Goal: Task Accomplishment & Management: Manage account settings

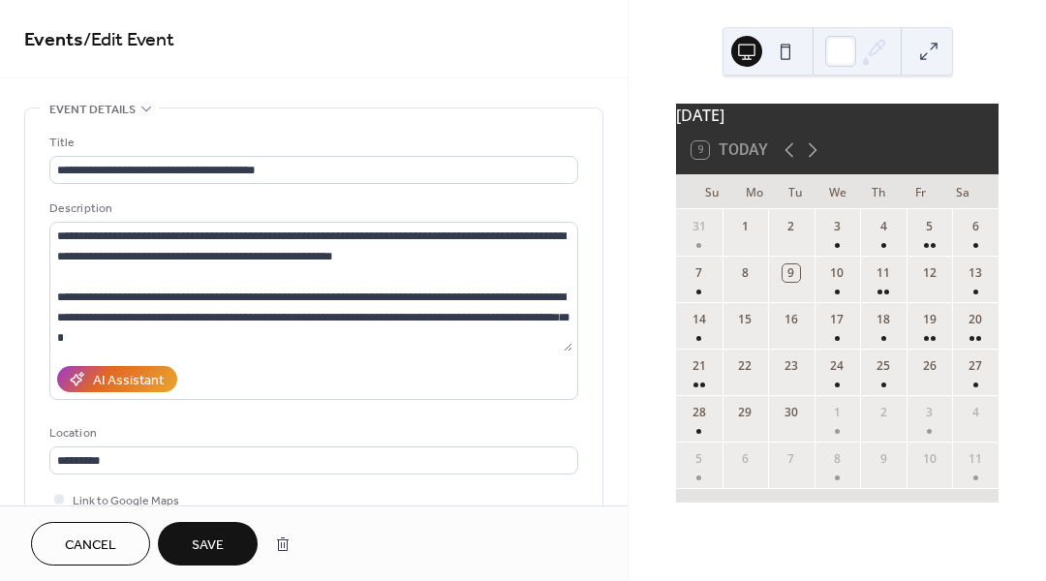
scroll to position [671, 0]
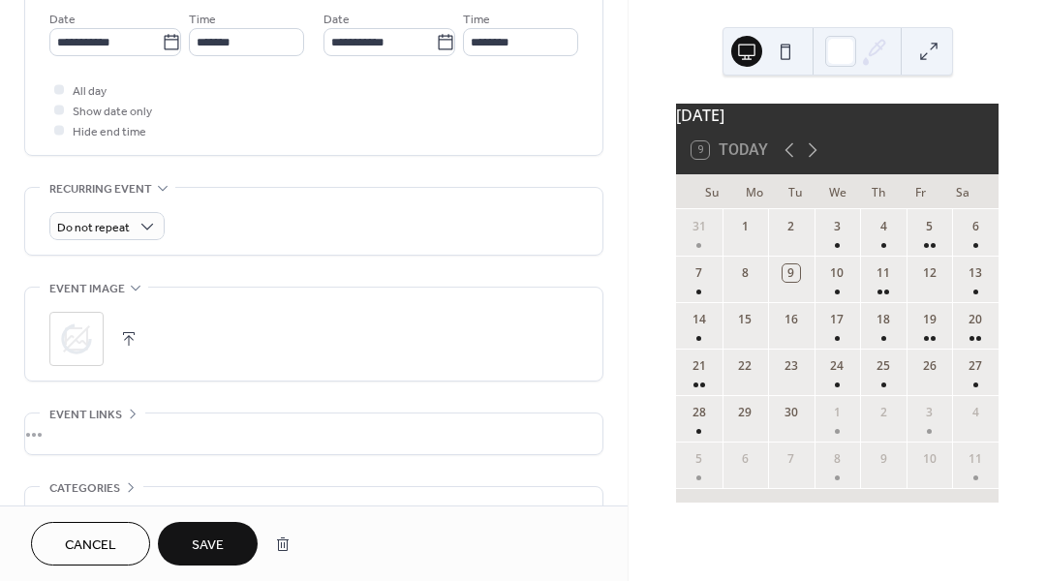
click at [229, 544] on button "Save" at bounding box center [208, 544] width 100 height 44
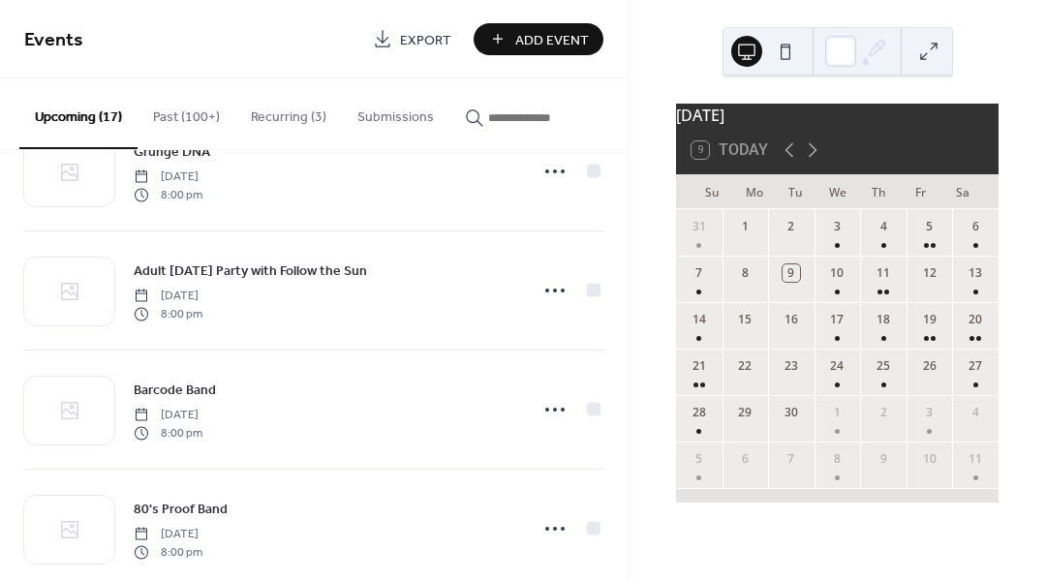
scroll to position [1330, 0]
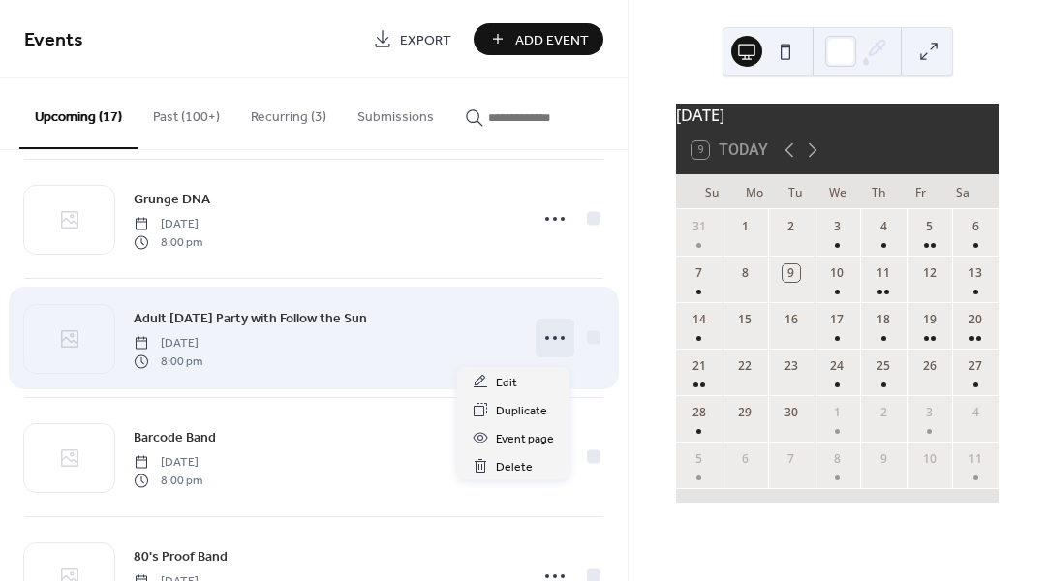
click at [553, 340] on circle at bounding box center [555, 338] width 4 height 4
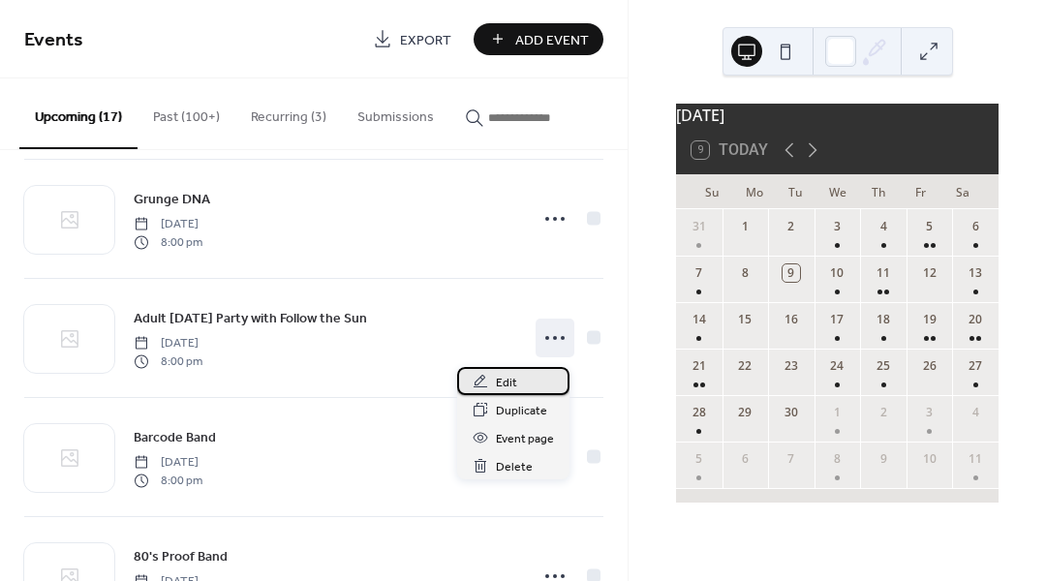
click at [534, 382] on div "Edit" at bounding box center [513, 381] width 112 height 28
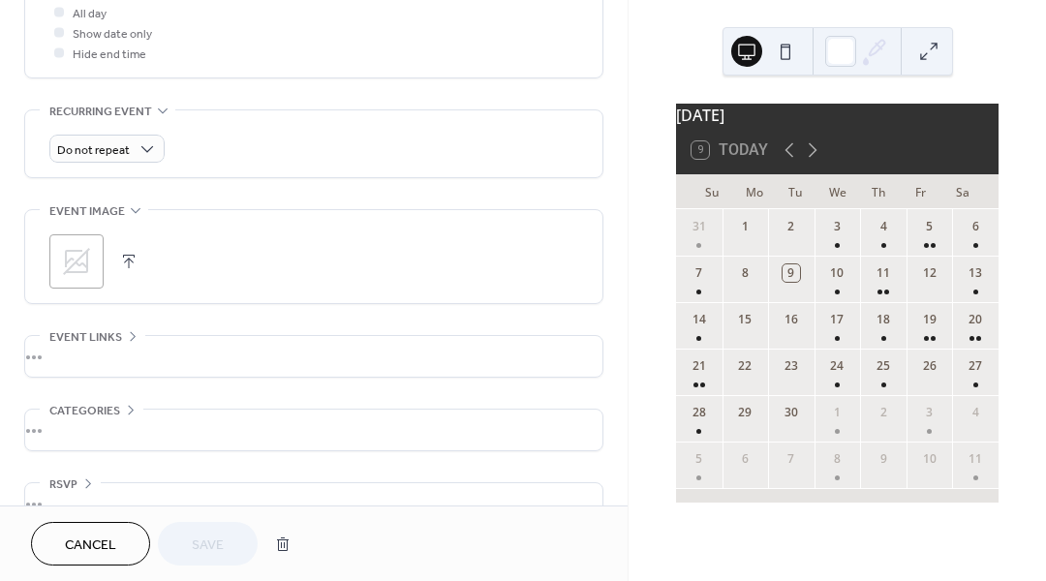
scroll to position [787, 0]
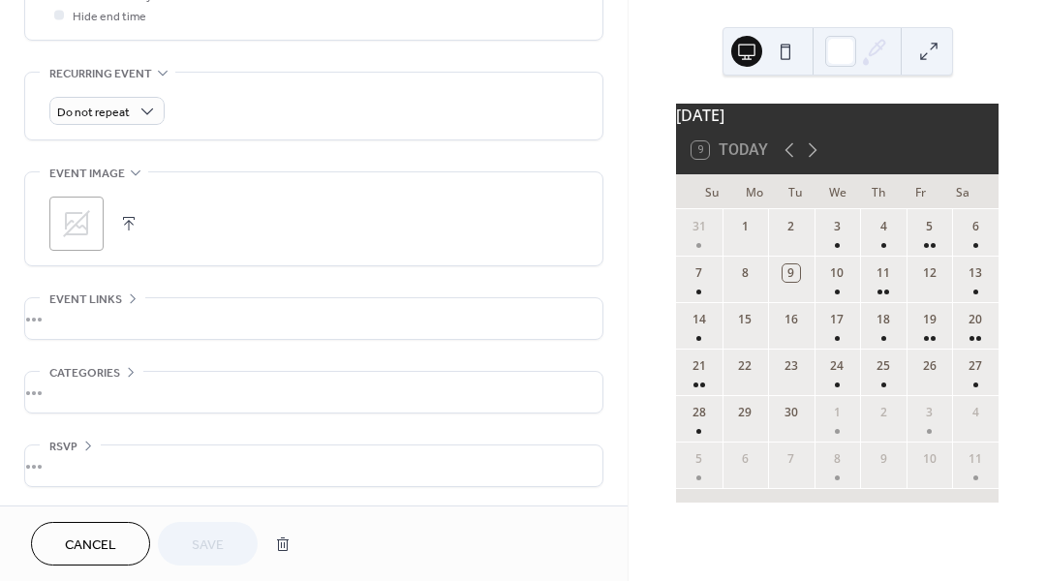
click at [87, 233] on icon at bounding box center [76, 223] width 31 height 31
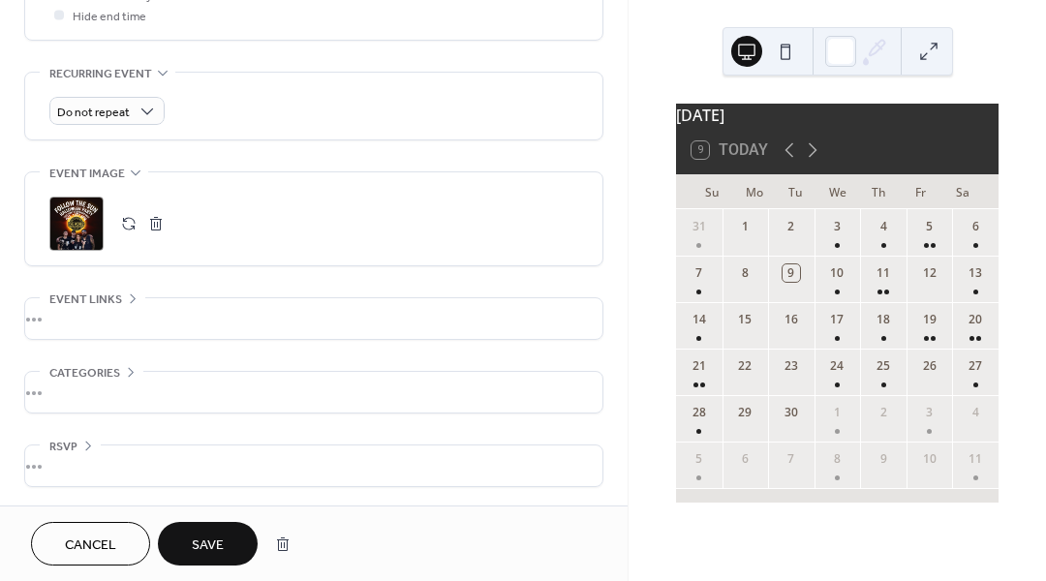
click at [235, 541] on button "Save" at bounding box center [208, 544] width 100 height 44
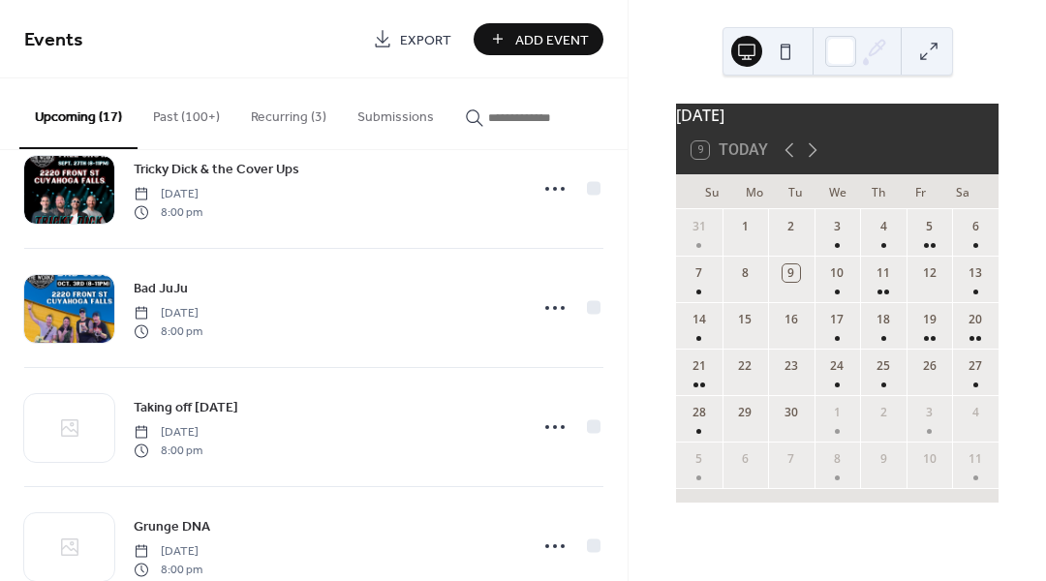
scroll to position [1012, 0]
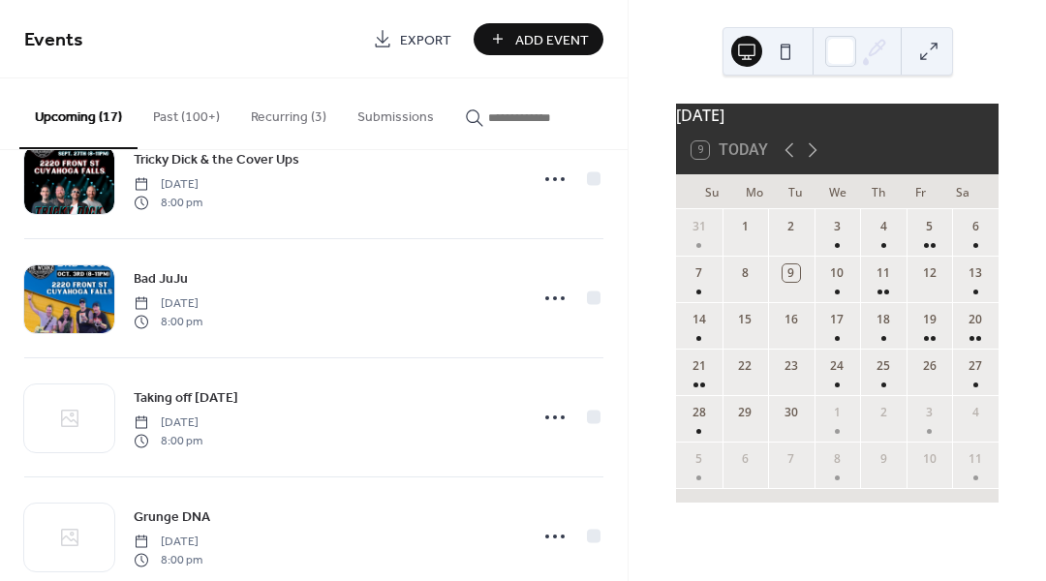
click at [564, 38] on span "Add Event" at bounding box center [552, 40] width 74 height 20
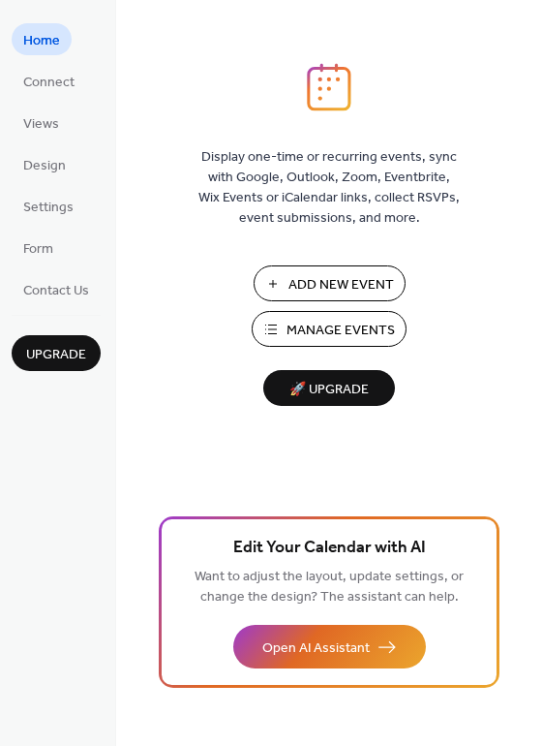
click at [328, 333] on span "Manage Events" at bounding box center [341, 331] width 108 height 20
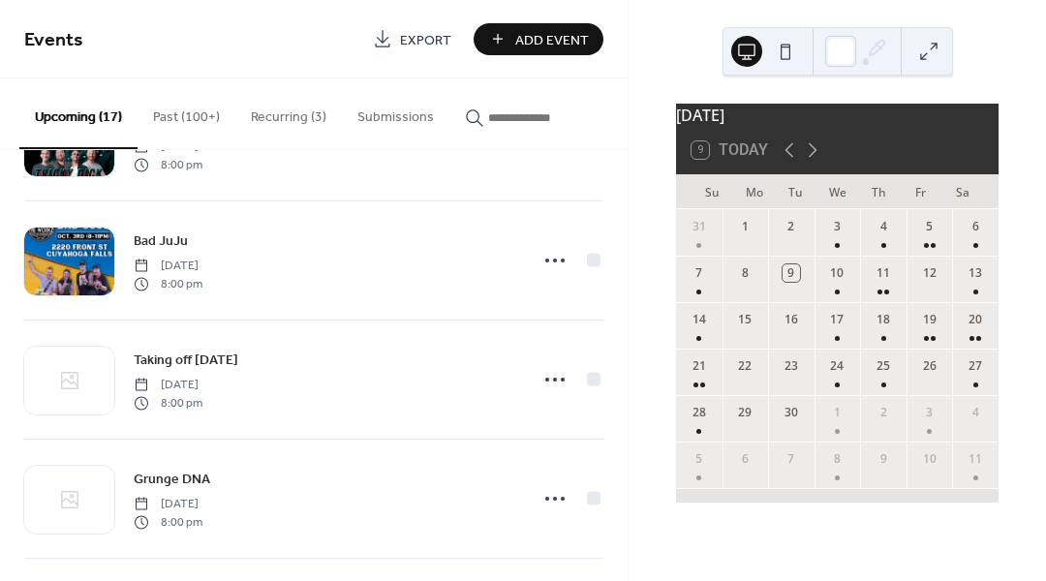
scroll to position [1060, 0]
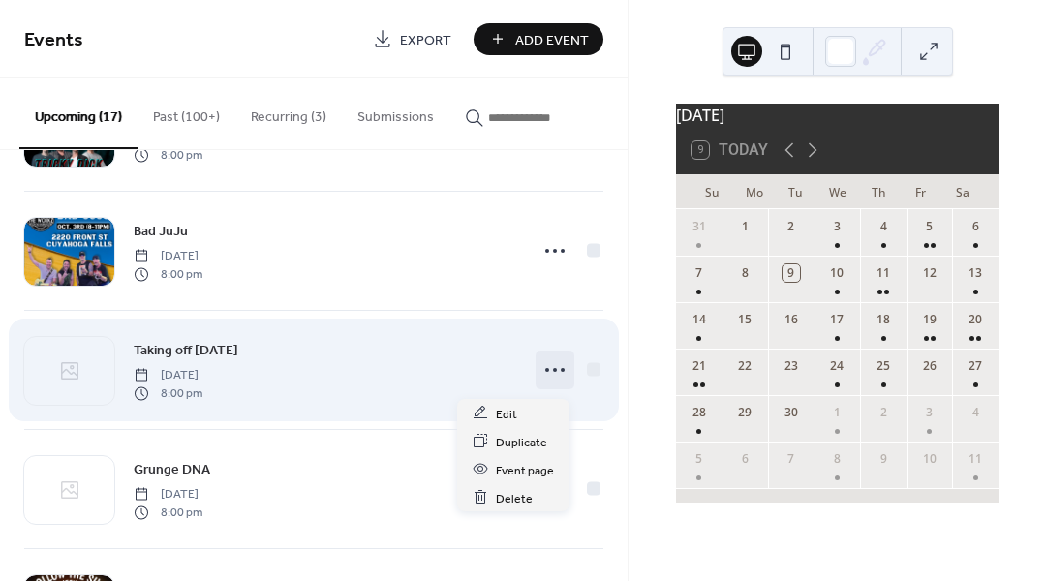
click at [552, 380] on icon at bounding box center [555, 370] width 31 height 31
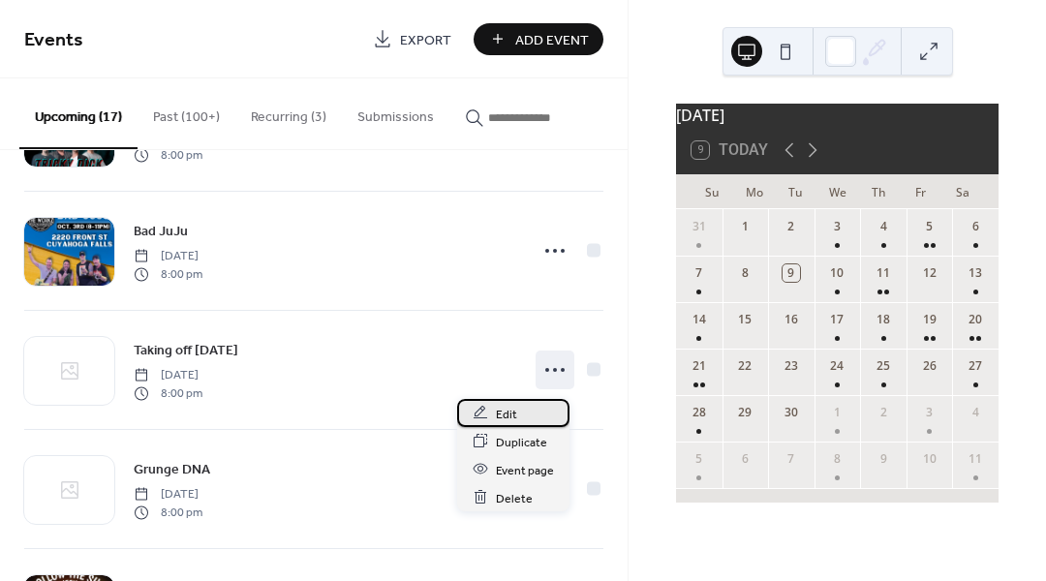
click at [498, 414] on span "Edit" at bounding box center [506, 414] width 21 height 20
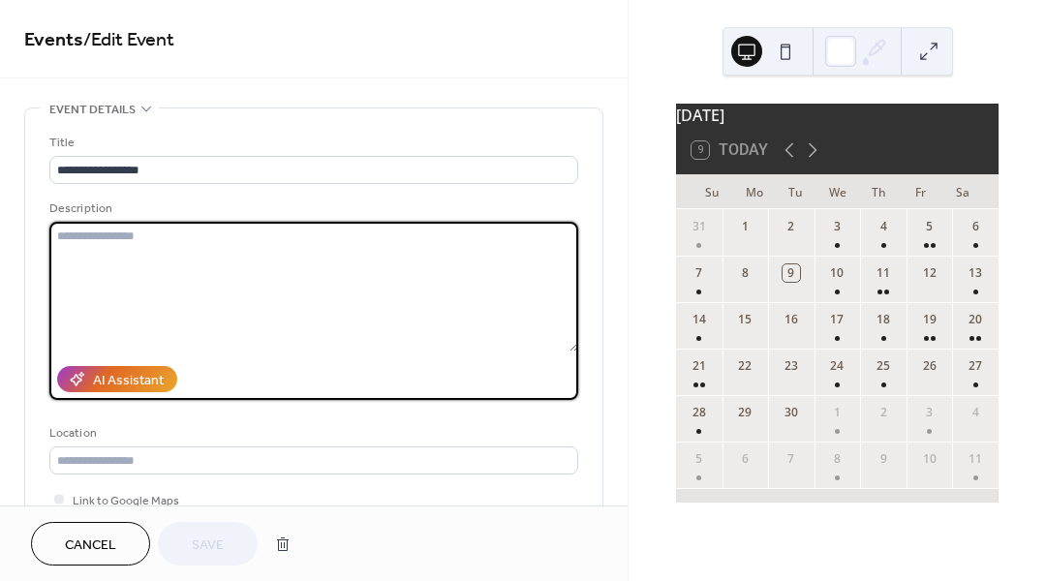
click at [251, 295] on textarea at bounding box center [313, 287] width 529 height 130
paste textarea "**********"
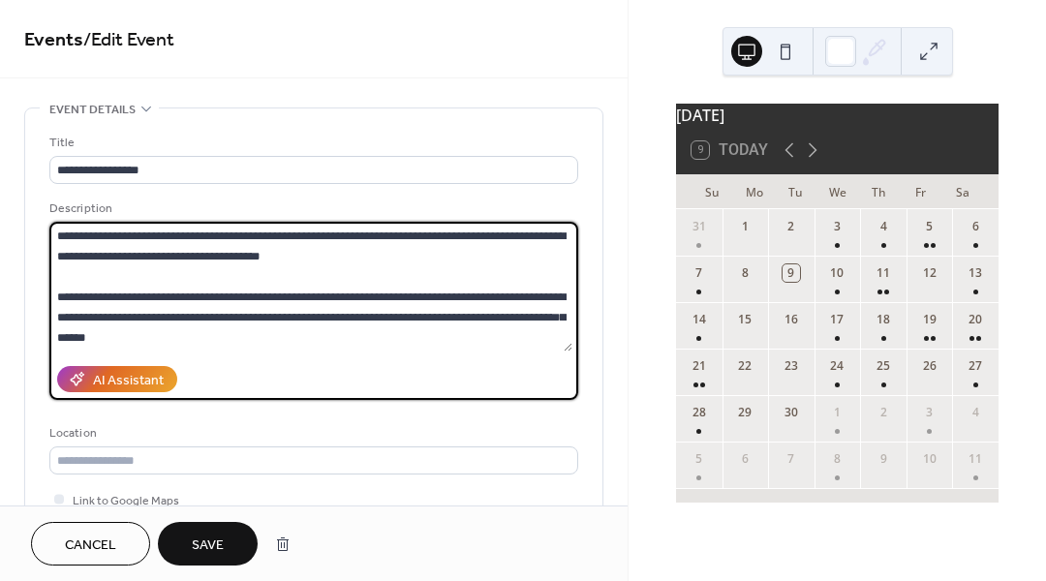
scroll to position [38, 0]
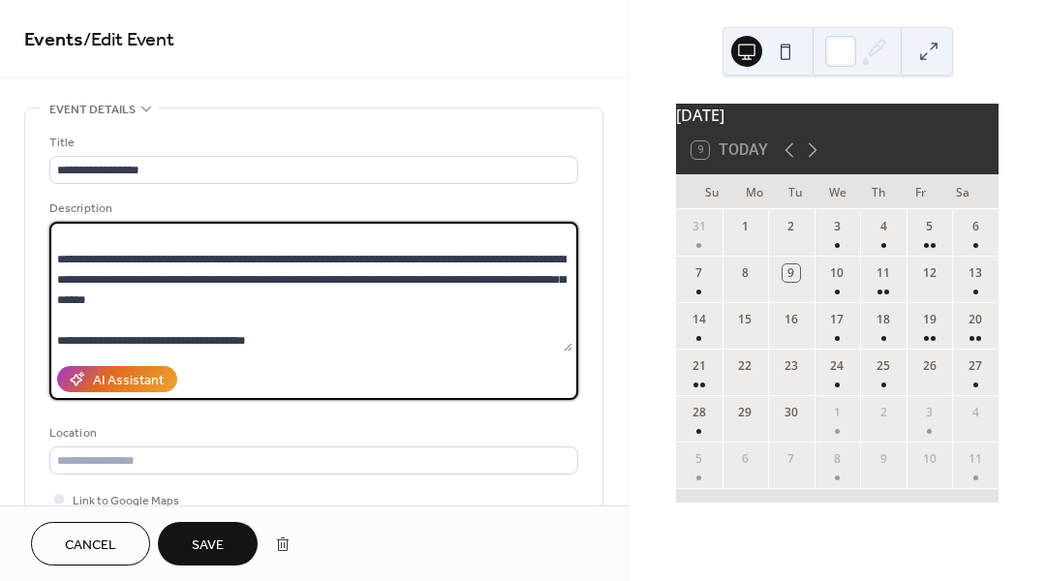
click at [102, 320] on textarea "**********" at bounding box center [310, 287] width 523 height 130
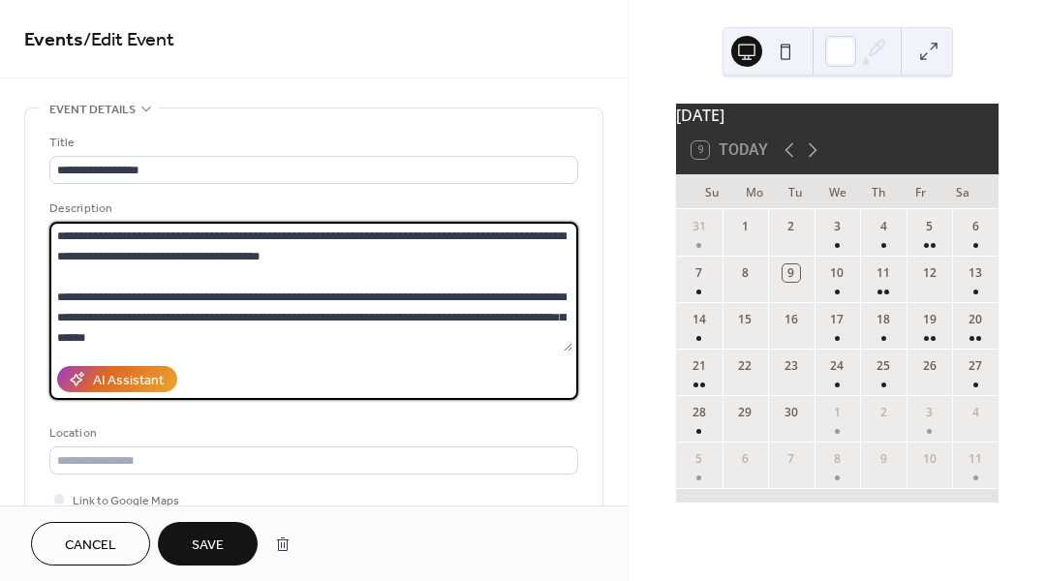
drag, startPoint x: 290, startPoint y: 343, endPoint x: -15, endPoint y: 172, distance: 349.5
click at [0, 172] on html "**********" at bounding box center [523, 290] width 1046 height 581
type textarea "**********"
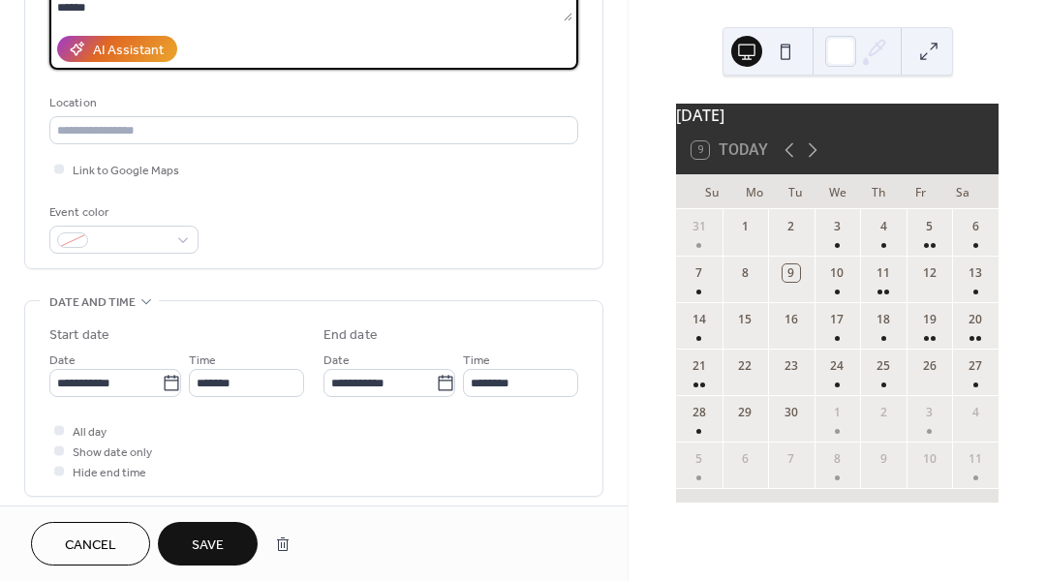
scroll to position [390, 0]
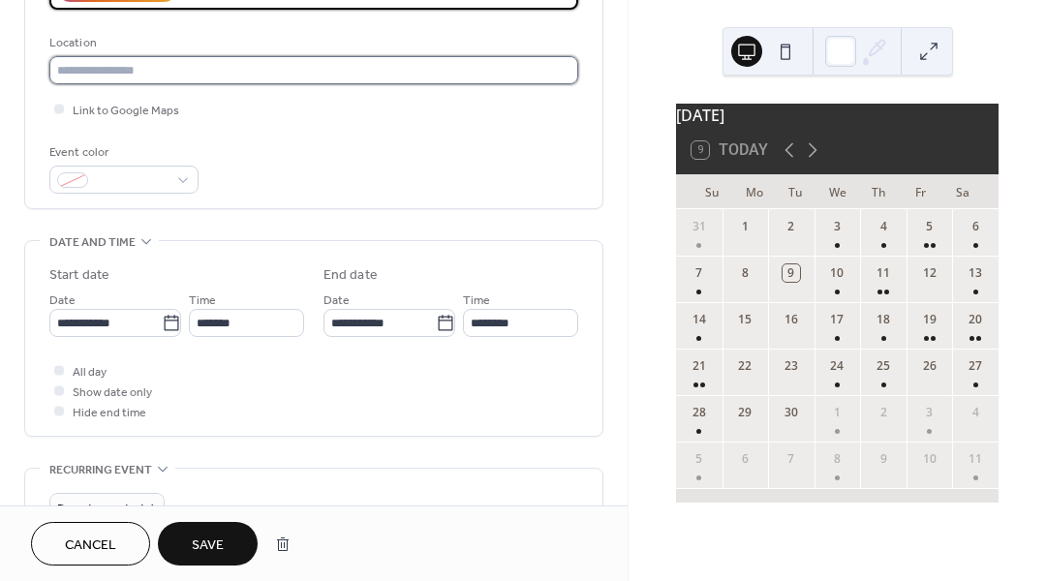
click at [322, 79] on input "text" at bounding box center [313, 70] width 529 height 28
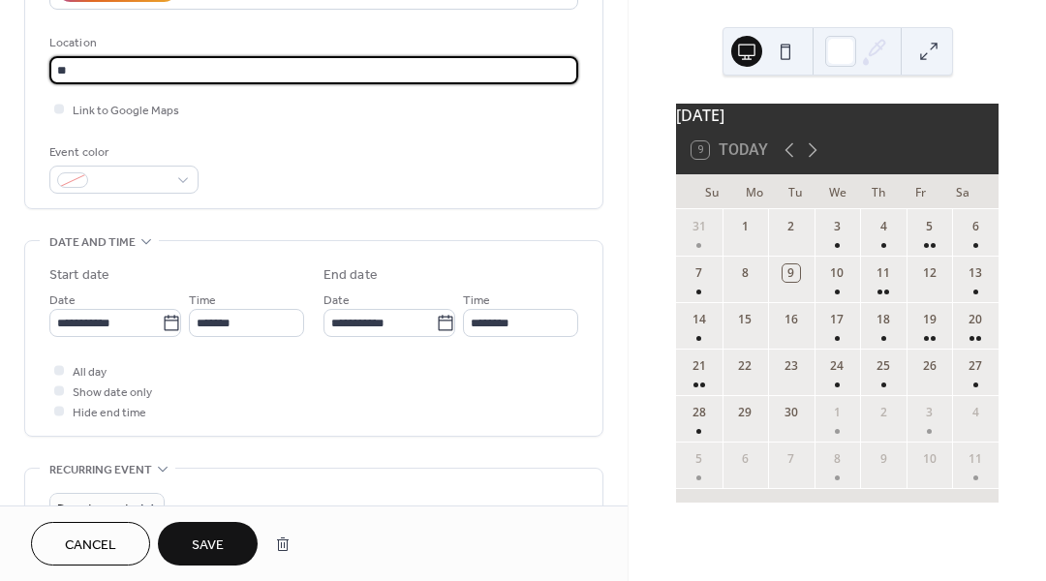
type input "*"
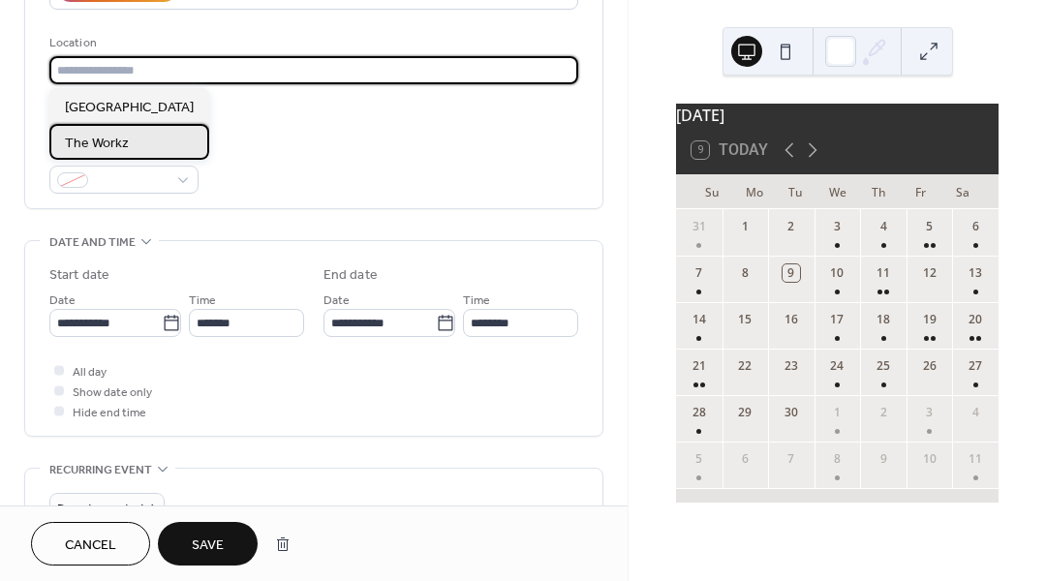
click at [135, 138] on div "The Workz" at bounding box center [129, 142] width 160 height 36
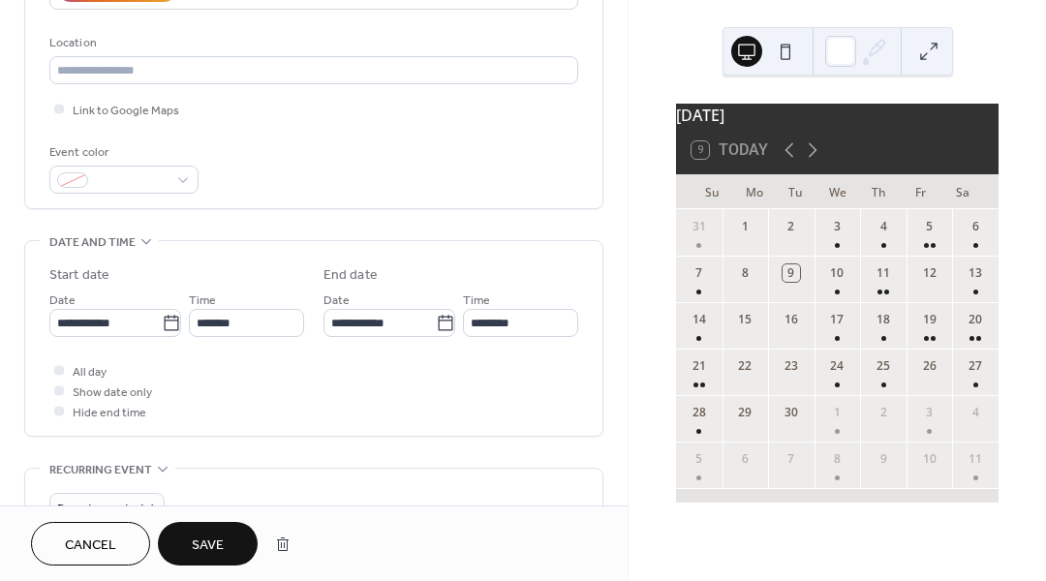
type input "*********"
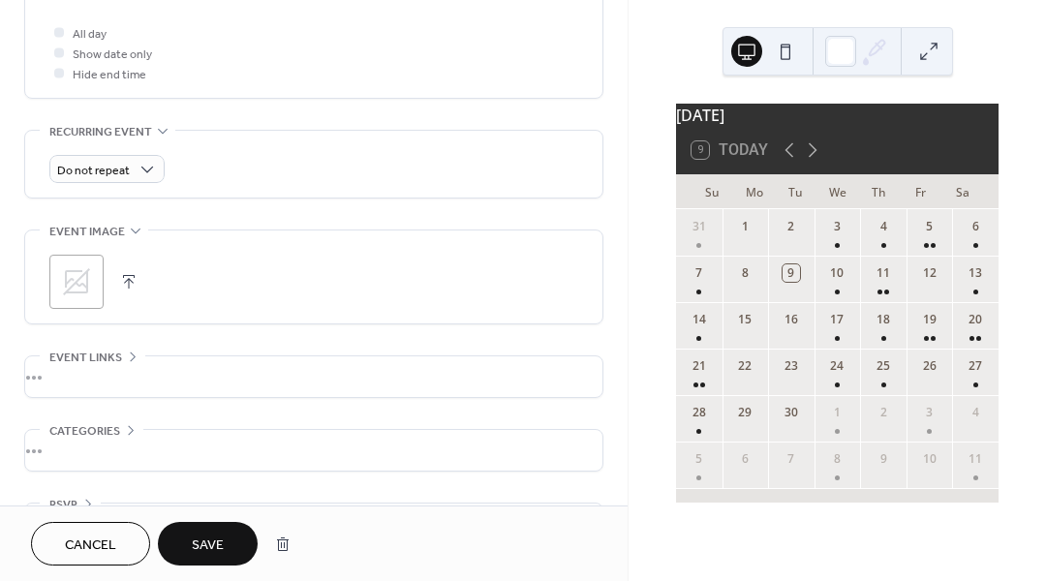
scroll to position [731, 0]
click at [89, 281] on icon at bounding box center [76, 278] width 31 height 31
click at [220, 545] on span "Save" at bounding box center [208, 546] width 32 height 20
